Goal: Find specific page/section: Find specific page/section

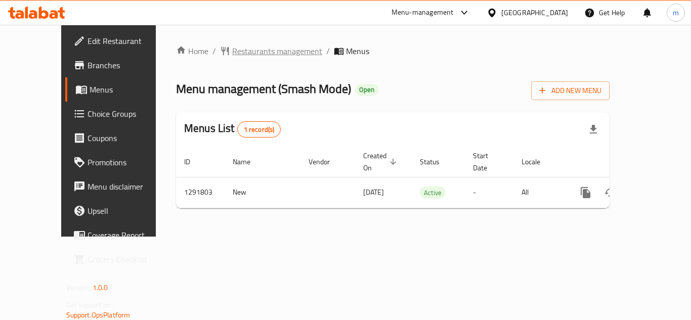
click at [232, 52] on span "Restaurants management" at bounding box center [277, 51] width 90 height 12
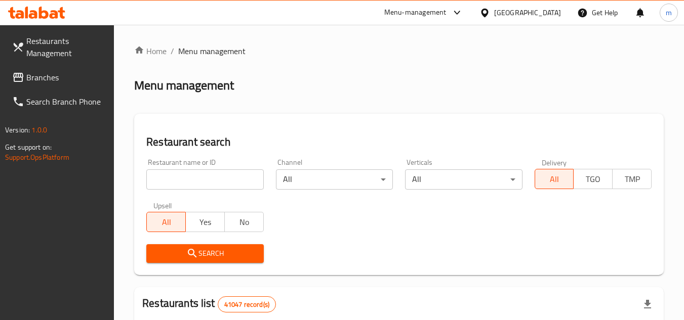
click at [202, 184] on input "search" at bounding box center [204, 180] width 117 height 20
paste input "698884"
type input "698884"
click at [243, 250] on span "Search" at bounding box center [204, 253] width 101 height 13
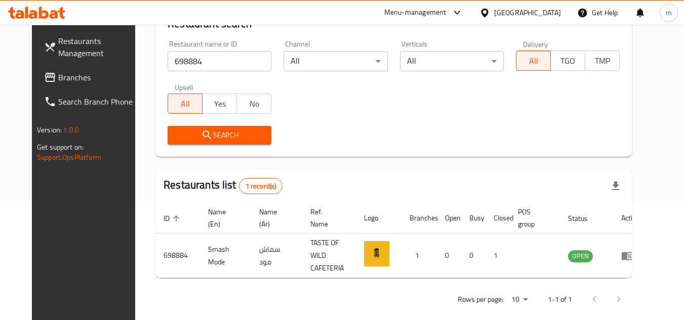
scroll to position [122, 0]
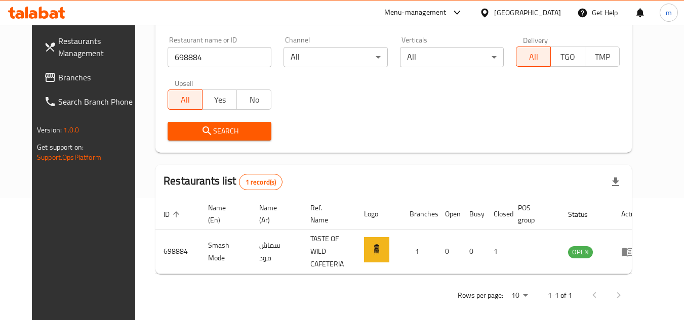
click at [519, 9] on div "[GEOGRAPHIC_DATA]" at bounding box center [527, 12] width 67 height 11
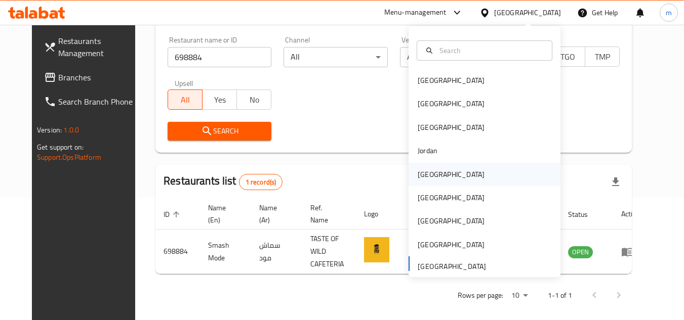
click at [445, 173] on div "[GEOGRAPHIC_DATA]" at bounding box center [484, 174] width 152 height 23
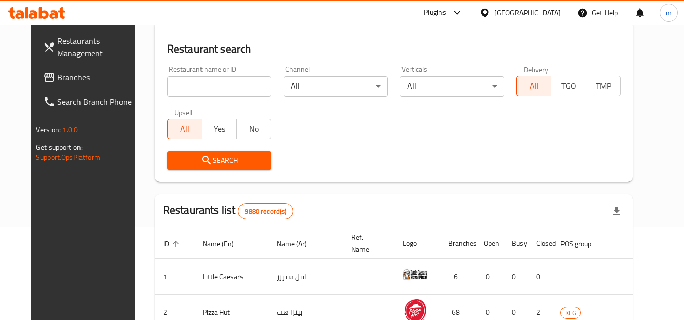
scroll to position [122, 0]
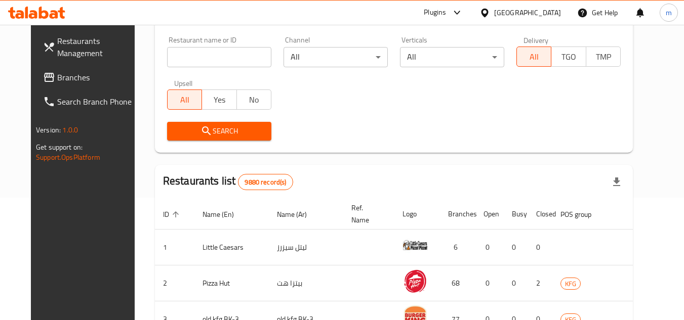
click at [57, 79] on span "Branches" at bounding box center [97, 77] width 80 height 12
